Goal: Task Accomplishment & Management: Use online tool/utility

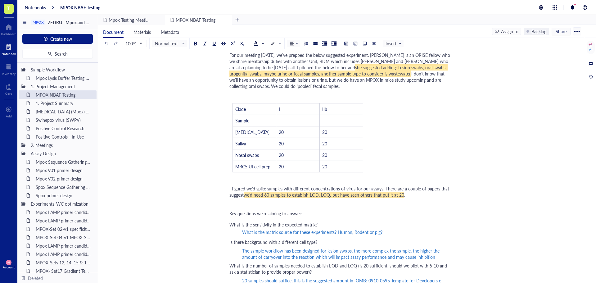
scroll to position [64, 0]
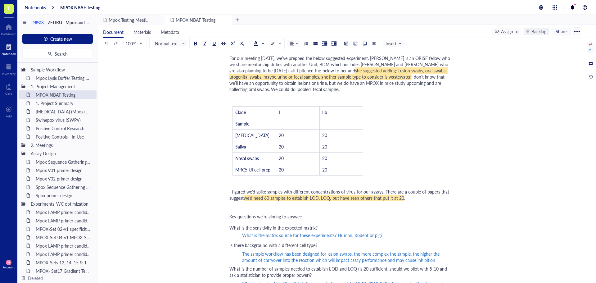
click at [28, 6] on div "Notebooks" at bounding box center [35, 8] width 21 height 6
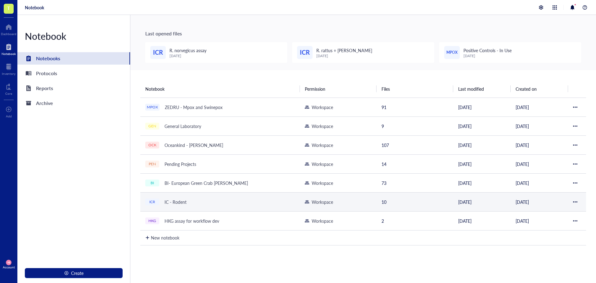
click at [177, 199] on div "IC - Rodent" at bounding box center [176, 201] width 28 height 9
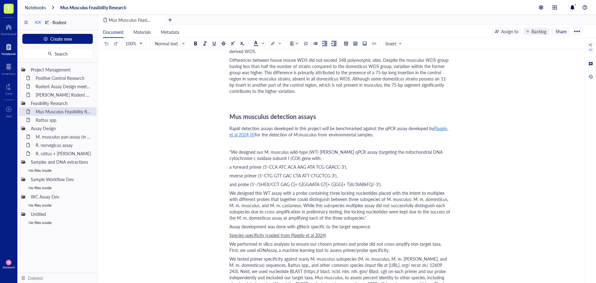
scroll to position [1086, 0]
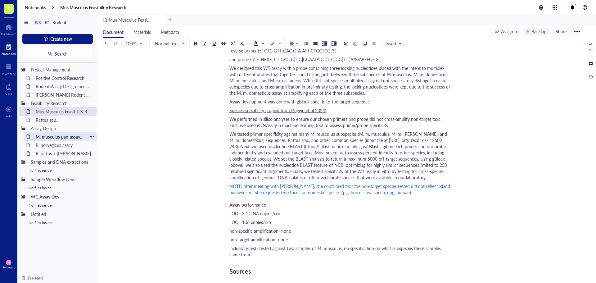
click at [55, 134] on div "M. musculus pan-assay (in progress)" at bounding box center [60, 136] width 54 height 9
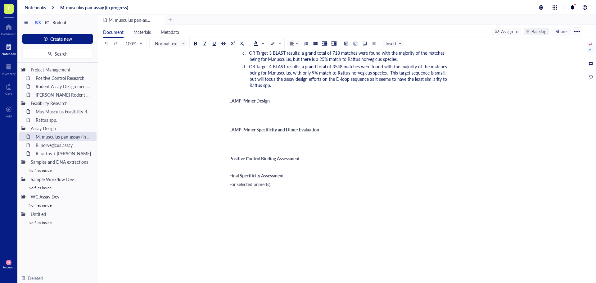
scroll to position [631, 0]
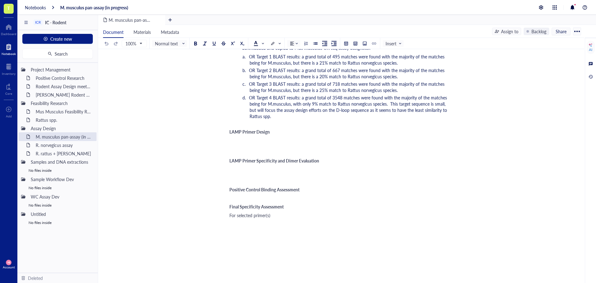
click at [251, 145] on div "﻿" at bounding box center [339, 148] width 221 height 6
click at [244, 137] on div "﻿" at bounding box center [339, 140] width 221 height 6
click at [273, 129] on div "LAMP Primer Design" at bounding box center [339, 131] width 221 height 5
click at [364, 42] on div at bounding box center [364, 43] width 4 height 4
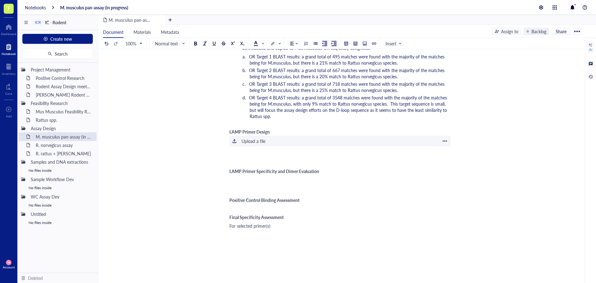
click at [253, 137] on div "Upload a file" at bounding box center [253, 140] width 24 height 7
click at [234, 139] on div at bounding box center [234, 141] width 4 height 4
click at [233, 139] on div at bounding box center [234, 141] width 4 height 4
click at [252, 137] on div "Upload a file" at bounding box center [253, 140] width 24 height 7
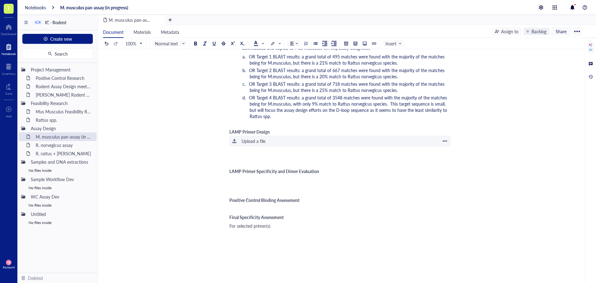
click at [232, 139] on div at bounding box center [234, 141] width 4 height 4
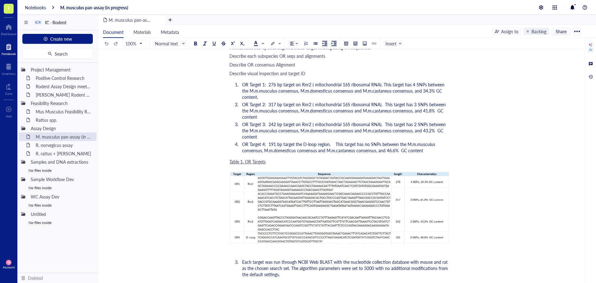
scroll to position [124, 0]
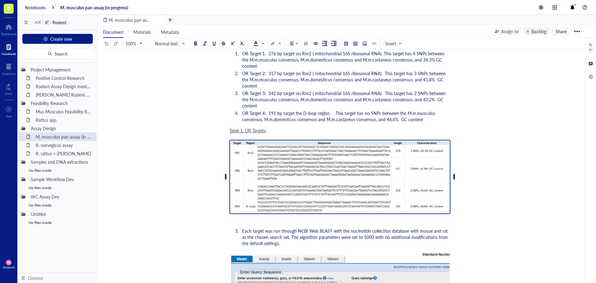
click at [395, 194] on img at bounding box center [339, 177] width 221 height 74
drag, startPoint x: 170, startPoint y: 76, endPoint x: 171, endPoint y: 79, distance: 3.2
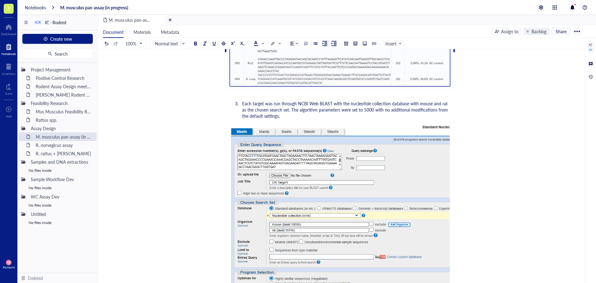
scroll to position [248, 0]
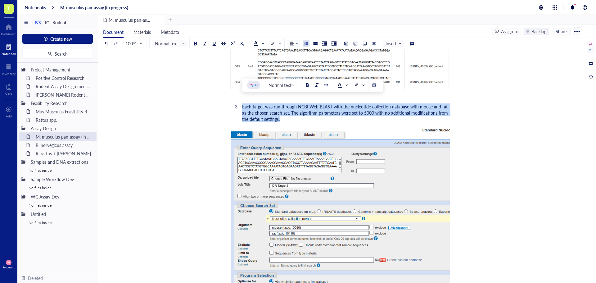
drag, startPoint x: 242, startPoint y: 101, endPoint x: 275, endPoint y: 113, distance: 35.0
click at [275, 113] on li "Each target was run through NCBI Web BLAST with the nucleotide collection datab…" at bounding box center [344, 112] width 211 height 19
copy span "Each target was run through NCBI Web BLAST with the nucleotide collection datab…"
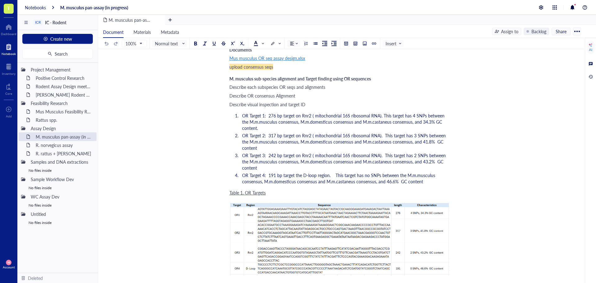
scroll to position [31, 0]
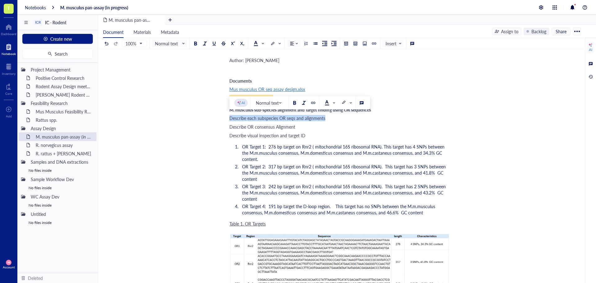
drag, startPoint x: 325, startPoint y: 118, endPoint x: 230, endPoint y: 116, distance: 94.3
click at [230, 116] on span "Describe each subspecies OR seqs and alignments" at bounding box center [277, 118] width 96 height 6
click at [282, 163] on span "OR Target 2: 317 bp target on Rnr2 ( mitochondrial 16S ribosomal RNA). This tar…" at bounding box center [344, 172] width 205 height 19
drag, startPoint x: 230, startPoint y: 118, endPoint x: 325, endPoint y: 119, distance: 95.2
click at [325, 119] on span "Describe each subspecies OR seqs and alignments" at bounding box center [277, 118] width 96 height 6
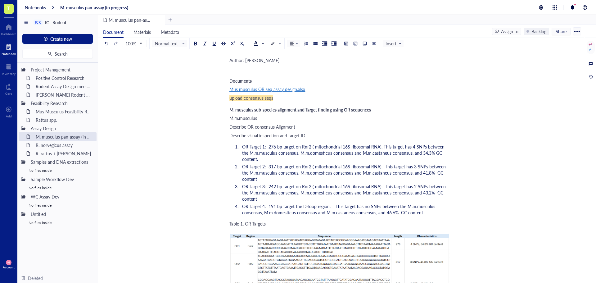
click at [229, 119] on span "M.m.musculus" at bounding box center [243, 118] width 28 height 6
click at [275, 119] on div "For M.m.musculus" at bounding box center [339, 118] width 221 height 6
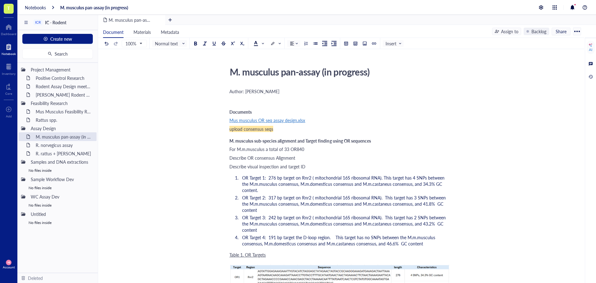
click at [312, 148] on div "For M.m.musculus a total of 33 OR840" at bounding box center [339, 149] width 221 height 6
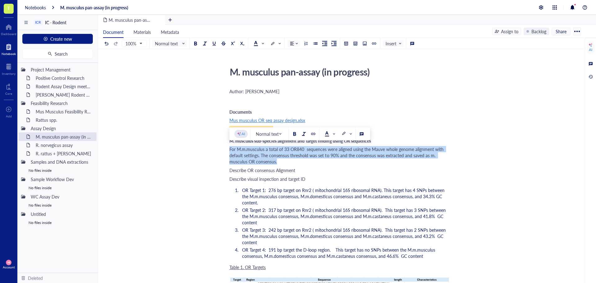
drag, startPoint x: 282, startPoint y: 161, endPoint x: 230, endPoint y: 150, distance: 52.6
click at [230, 150] on div "For M.m.musculus a total of 33 OR840 sequences were aligned using the Mauve who…" at bounding box center [339, 155] width 221 height 19
copy span "For M.m.musculus a total of 33 OR840 sequences were aligned using the Mauve who…"
click at [279, 164] on div "For M.m.musculus a total of 33 OR840 sequences were aligned using the Mauve who…" at bounding box center [339, 155] width 221 height 19
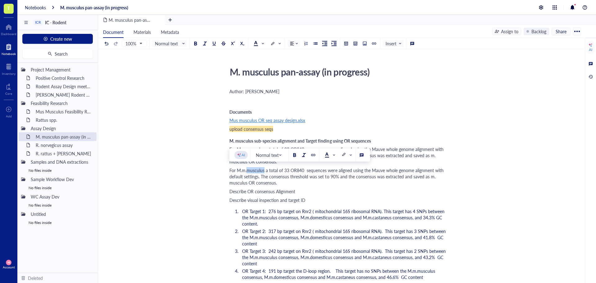
drag, startPoint x: 264, startPoint y: 170, endPoint x: 248, endPoint y: 170, distance: 15.8
click at [248, 170] on span "For M.m.musculus a total of 33 OR840 sequences were aligned using the Mauve who…" at bounding box center [336, 176] width 215 height 19
drag, startPoint x: 291, startPoint y: 170, endPoint x: 287, endPoint y: 170, distance: 4.3
click at [287, 170] on span "For M.m.domesticus a total of 33 OR840 sequences were aligned using the Mauve w…" at bounding box center [338, 176] width 219 height 19
drag, startPoint x: 246, startPoint y: 183, endPoint x: 231, endPoint y: 188, distance: 16.0
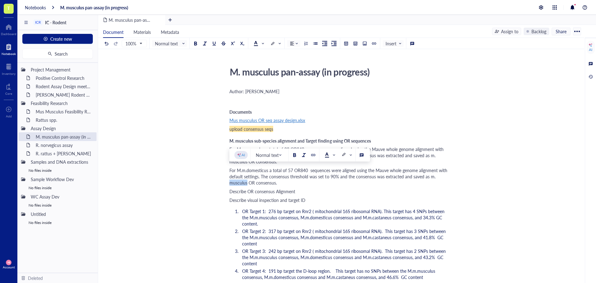
click at [230, 183] on span "For M.m.domesticus a total of 57 OR840 sequences were aligned using the Mauve w…" at bounding box center [338, 176] width 219 height 19
click at [299, 184] on div "For M.m.domesticus a total of 57 OR840 sequences were aligned using the Mauve w…" at bounding box center [339, 176] width 221 height 19
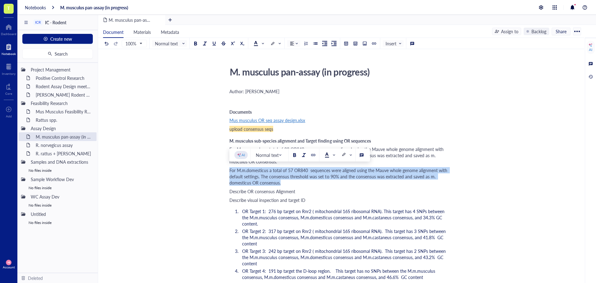
drag, startPoint x: 291, startPoint y: 181, endPoint x: 230, endPoint y: 172, distance: 62.2
click at [230, 172] on div "For M.m.domesticus a total of 57 OR840 sequences were aligned using the Mauve w…" at bounding box center [339, 176] width 221 height 19
copy span "For M.m.domesticus a total of 57 OR840 sequences were aligned using the Mauve w…"
click at [289, 184] on div "For M.m.domesticus a total of 57 OR840 sequences were aligned using the Mauve w…" at bounding box center [339, 176] width 221 height 19
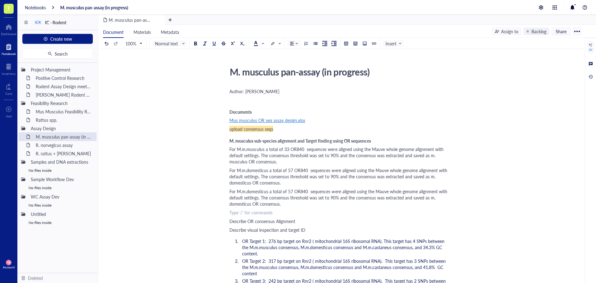
click at [287, 204] on div "For M.m.domesticus a total of 57 OR840 sequences were aligned using the Mauve w…" at bounding box center [339, 197] width 221 height 19
drag, startPoint x: 268, startPoint y: 192, endPoint x: 247, endPoint y: 193, distance: 20.8
click at [247, 193] on span "For M.m.domesticus a total of 57 OR840 sequences were aligned using the Mauve w…" at bounding box center [338, 197] width 219 height 19
drag, startPoint x: 247, startPoint y: 193, endPoint x: 266, endPoint y: 194, distance: 18.9
click at [266, 194] on span "For M.m.castaneus a total of 57 OR840 sequences were aligned using the Mauve wh…" at bounding box center [337, 197] width 216 height 19
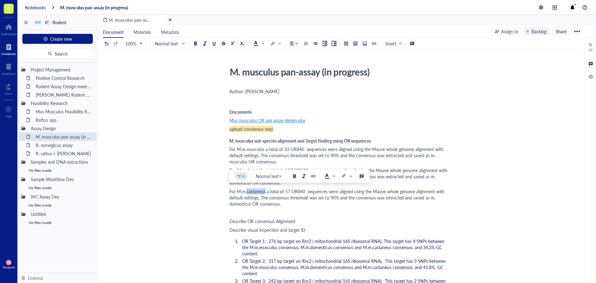
copy span "castaneus"
drag, startPoint x: 279, startPoint y: 204, endPoint x: 259, endPoint y: 204, distance: 19.2
click at [259, 204] on span "For M.m.castaneus a total of 57 OR840 sequences were aligned using the Mauve wh…" at bounding box center [337, 197] width 216 height 19
click at [303, 191] on span "For M.m.castaneus a total of 57 OR840 sequences were aligned using the Mauve wh…" at bounding box center [337, 197] width 216 height 19
drag, startPoint x: 289, startPoint y: 190, endPoint x: 285, endPoint y: 190, distance: 3.7
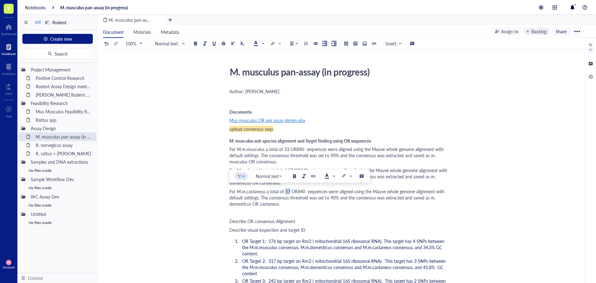
click at [285, 190] on span "For M.m.castaneus a total of 57 OR840 sequences were aligned using the Mauve wh…" at bounding box center [337, 197] width 216 height 19
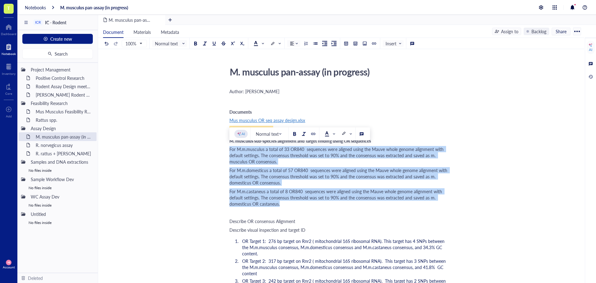
drag, startPoint x: 279, startPoint y: 203, endPoint x: 227, endPoint y: 150, distance: 74.4
click at [317, 43] on div at bounding box center [315, 43] width 4 height 4
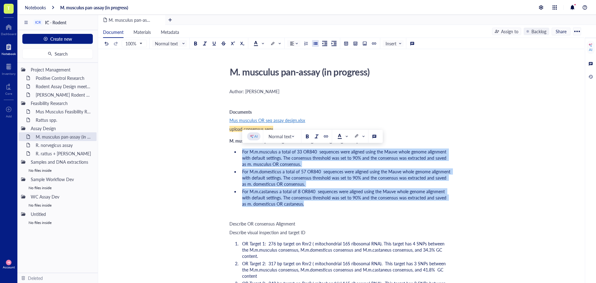
click at [295, 206] on span "For M.m.castaneus a total of 8 OR840 sequences were aligned using the Mauve who…" at bounding box center [344, 197] width 205 height 19
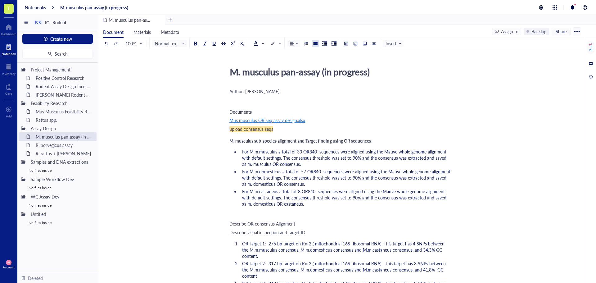
click at [306, 203] on li "For M.m.castaneus a total of 8 OR840 sequences were aligned using the Mauve who…" at bounding box center [344, 197] width 211 height 19
drag, startPoint x: 229, startPoint y: 223, endPoint x: 297, endPoint y: 224, distance: 68.2
click at [297, 224] on div "Describe OR consensus Alignment" at bounding box center [339, 223] width 221 height 6
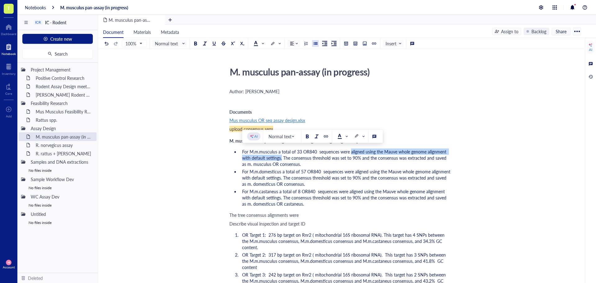
drag, startPoint x: 351, startPoint y: 151, endPoint x: 282, endPoint y: 156, distance: 69.0
click at [282, 156] on span "For M.m.musculus a total of 33 OR840 sequences were aligned using the Mauve who…" at bounding box center [344, 157] width 205 height 19
copy span "aligned using the Mauve whole genome alignment with default settings."
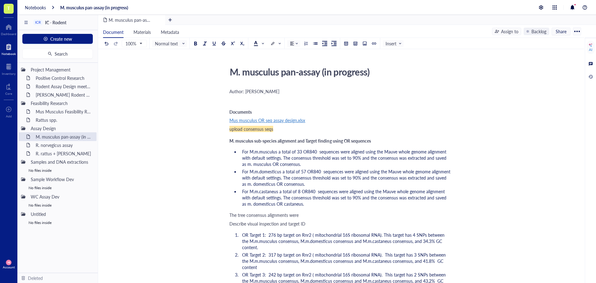
click at [303, 214] on div "The tree consensus alignments were" at bounding box center [339, 215] width 221 height 6
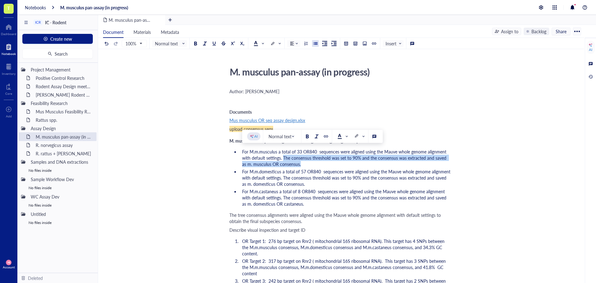
drag, startPoint x: 282, startPoint y: 158, endPoint x: 295, endPoint y: 162, distance: 13.0
click at [295, 162] on li "For M.m.musculus a total of 33 OR840 sequences were aligned using the Mauve who…" at bounding box center [344, 157] width 211 height 19
copy span "The consensus threshold was set to 90% and the consensus was extracted and save…"
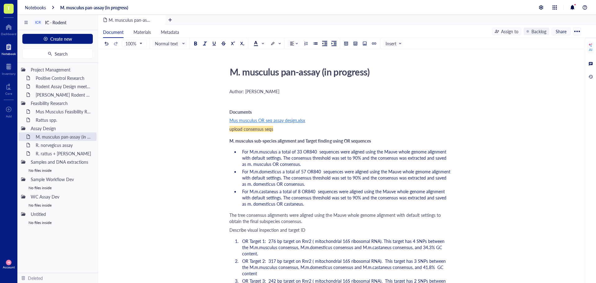
click at [318, 221] on div "The tree consensus alignments were aligned using the Mauve whole genome alignme…" at bounding box center [339, 218] width 221 height 12
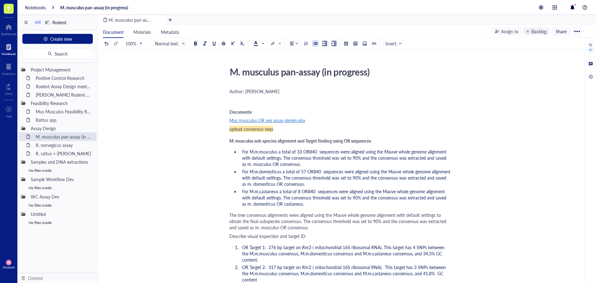
click at [279, 204] on span "For M.m.castaneus a total of 8 OR840 sequences were aligned using the Mauve who…" at bounding box center [344, 197] width 205 height 19
drag, startPoint x: 255, startPoint y: 227, endPoint x: 306, endPoint y: 228, distance: 50.9
click at [306, 228] on span "The tree consensus alignments were aligned using the Mauve whole genome alignme…" at bounding box center [338, 221] width 218 height 19
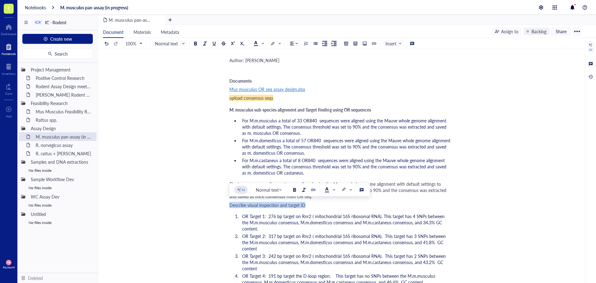
drag, startPoint x: 308, startPoint y: 206, endPoint x: 230, endPoint y: 205, distance: 78.8
click at [230, 205] on div "Describe visual inspection and target ID" at bounding box center [339, 205] width 221 height 6
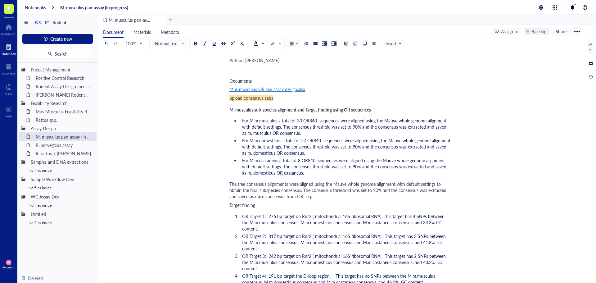
click at [233, 206] on span "Target finding" at bounding box center [242, 205] width 26 height 6
click at [232, 206] on span "Target finding" at bounding box center [242, 205] width 26 height 6
drag, startPoint x: 259, startPoint y: 206, endPoint x: 230, endPoint y: 205, distance: 28.6
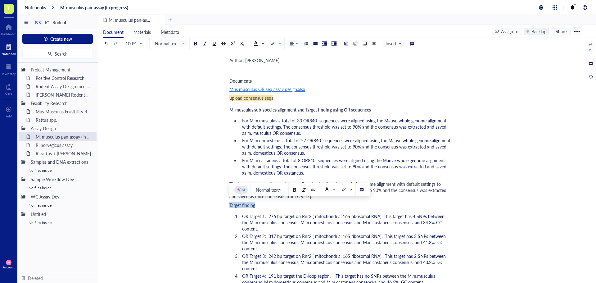
click at [230, 205] on div "Target finding" at bounding box center [339, 205] width 221 height 6
click at [319, 197] on div "The tree consensus alignments were aligned using the Mauve whole genome alignme…" at bounding box center [339, 190] width 221 height 19
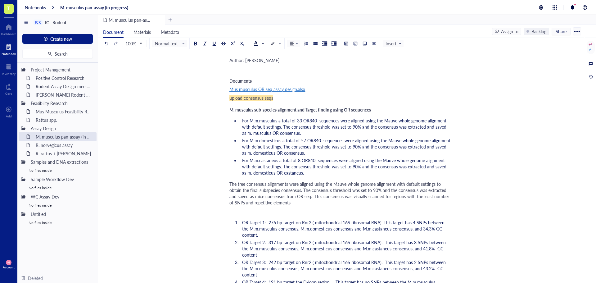
click at [300, 203] on div "The tree consensus alignments were aligned using the Mauve whole genome alignme…" at bounding box center [339, 193] width 221 height 25
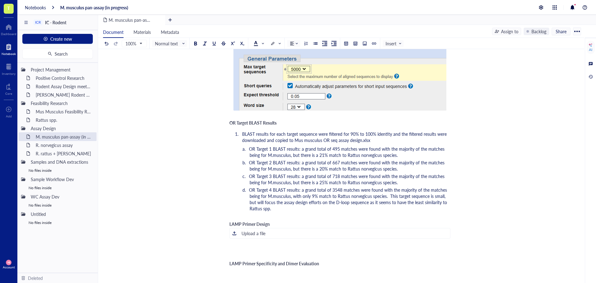
scroll to position [651, 0]
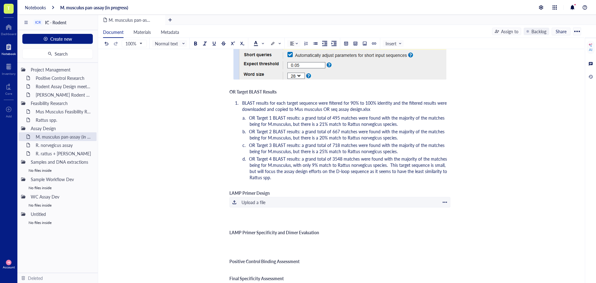
click at [275, 197] on div "﻿ Upload a file" at bounding box center [339, 202] width 221 height 11
click at [235, 200] on div at bounding box center [234, 202] width 4 height 4
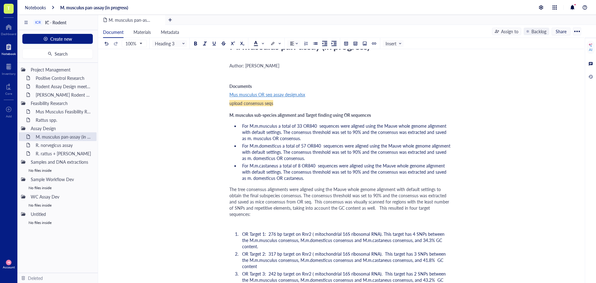
scroll to position [0, 0]
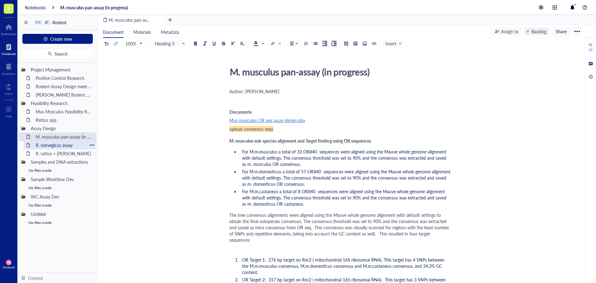
click at [41, 145] on div "R. norvegicus assay" at bounding box center [60, 145] width 54 height 9
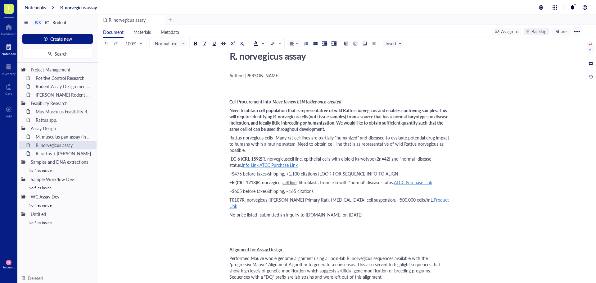
scroll to position [31, 0]
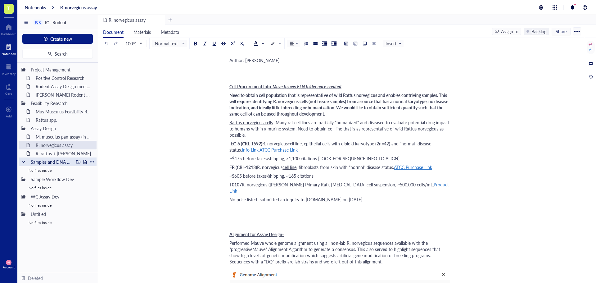
click at [85, 162] on div at bounding box center [85, 161] width 4 height 4
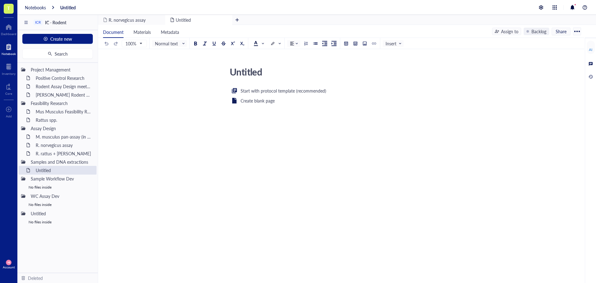
click at [255, 70] on textarea "Untitled" at bounding box center [337, 71] width 220 height 15
type textarea "Positive Controls"
click at [250, 128] on div "Start with protocol template (recommended) Create blank page ﻿" at bounding box center [339, 147] width 221 height 120
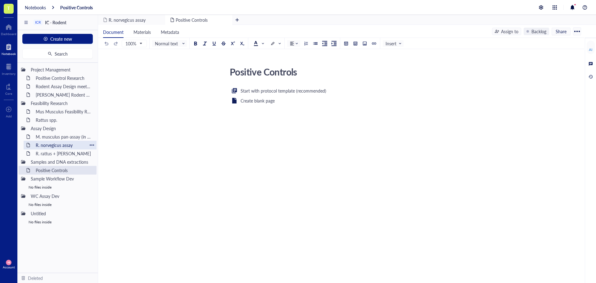
click at [54, 146] on div "R. norvegicus assay" at bounding box center [60, 145] width 54 height 9
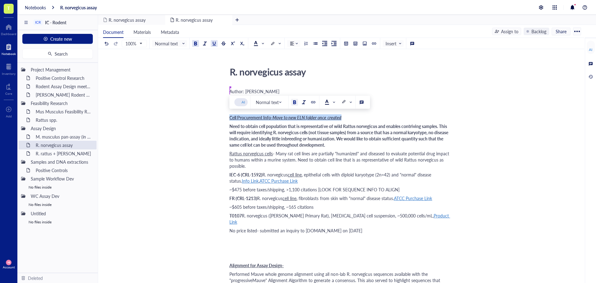
drag, startPoint x: 343, startPoint y: 118, endPoint x: 230, endPoint y: 119, distance: 112.9
click at [230, 119] on div "Cell Procurement Info- Move to new ELN folder once created" at bounding box center [339, 117] width 221 height 6
click at [314, 186] on span "~$475 before taxes/shipping, >1,100 citations [LOOK FOR SEQUENCE INFO TO ALIGN]" at bounding box center [314, 189] width 170 height 6
